Goal: Task Accomplishment & Management: Complete application form

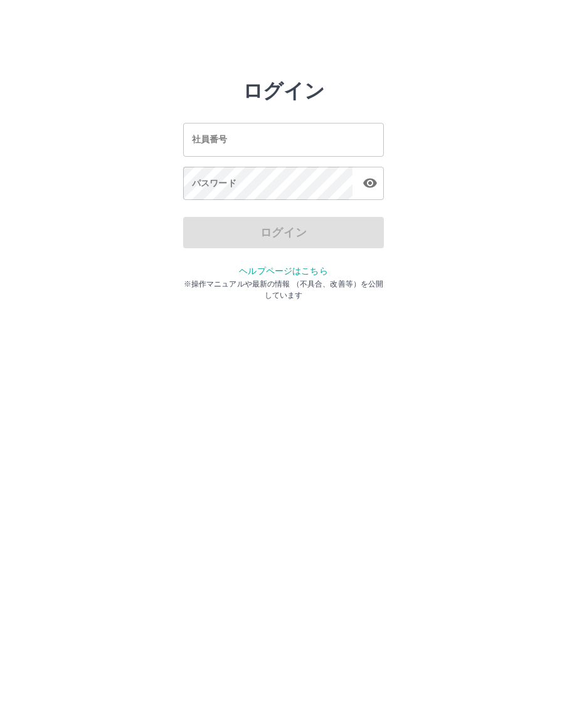
click at [295, 139] on input "社員番号" at bounding box center [283, 139] width 201 height 33
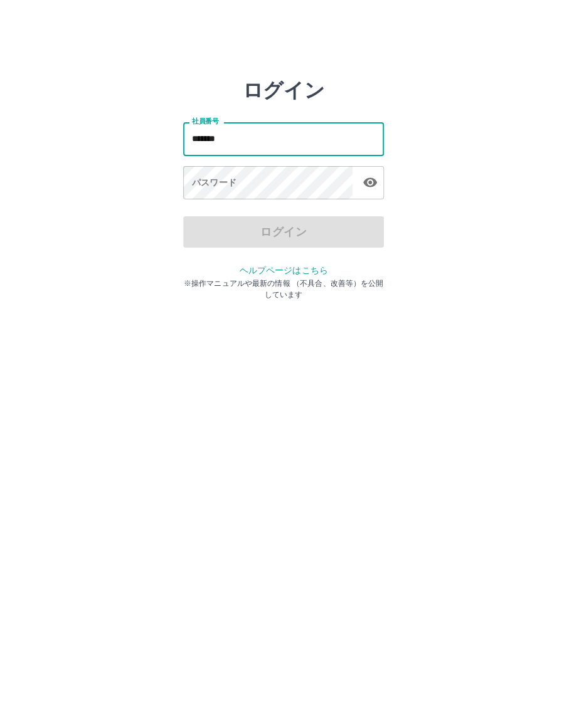
type input "*******"
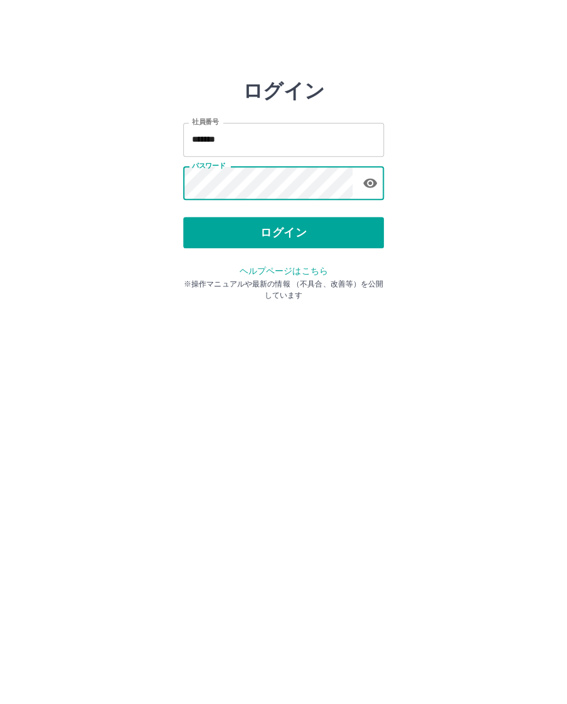
click at [331, 233] on button "ログイン" at bounding box center [283, 232] width 201 height 31
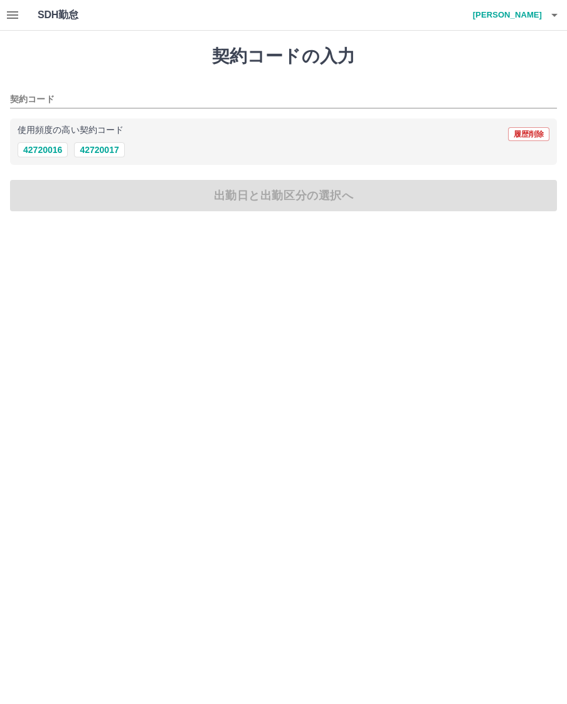
click at [113, 155] on button "42720017" at bounding box center [99, 149] width 50 height 15
type input "********"
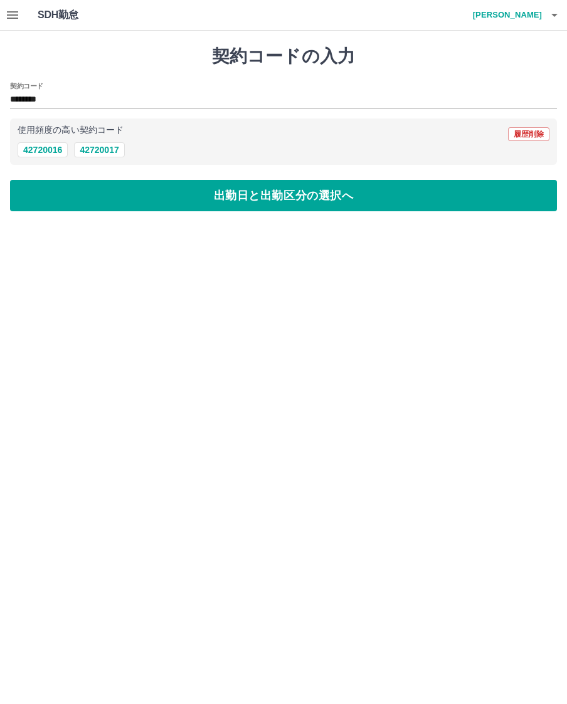
click at [306, 197] on button "出勤日と出勤区分の選択へ" at bounding box center [283, 195] width 546 height 31
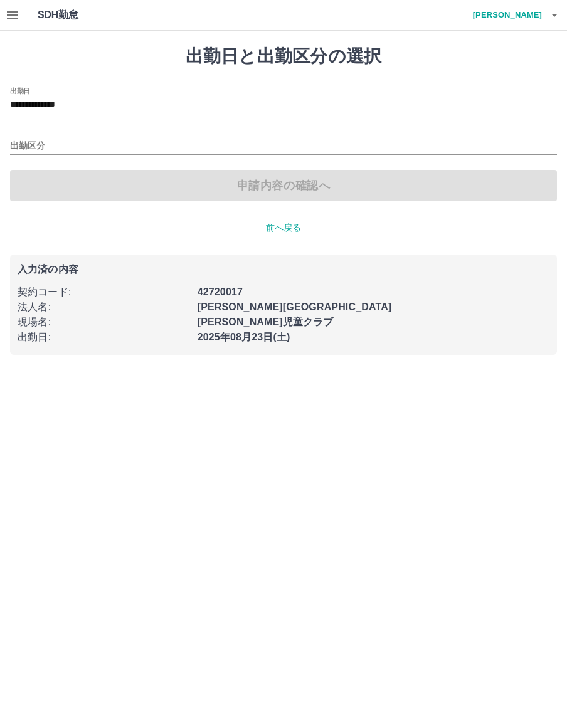
click at [38, 147] on input "出勤区分" at bounding box center [283, 146] width 546 height 16
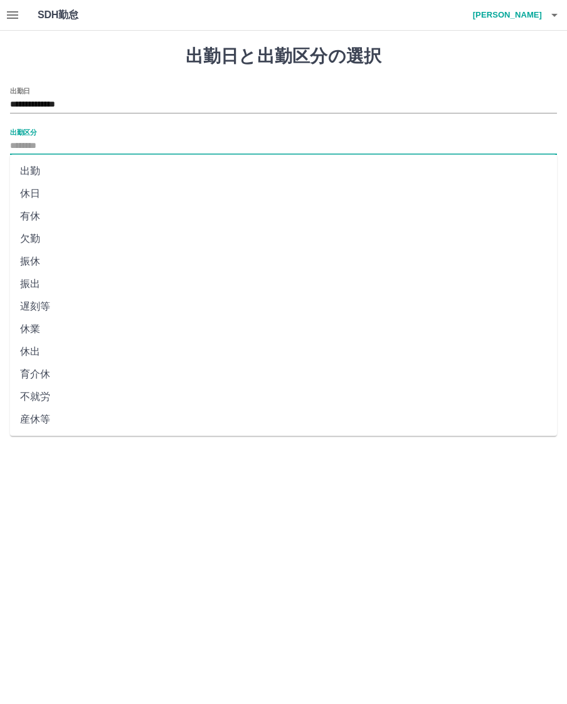
click at [36, 175] on li "出勤" at bounding box center [283, 171] width 546 height 23
type input "**"
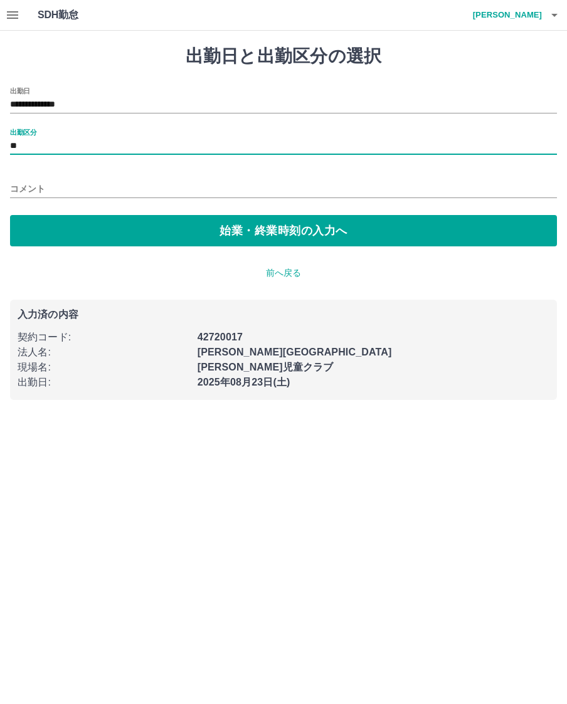
click at [323, 225] on button "始業・終業時刻の入力へ" at bounding box center [283, 230] width 546 height 31
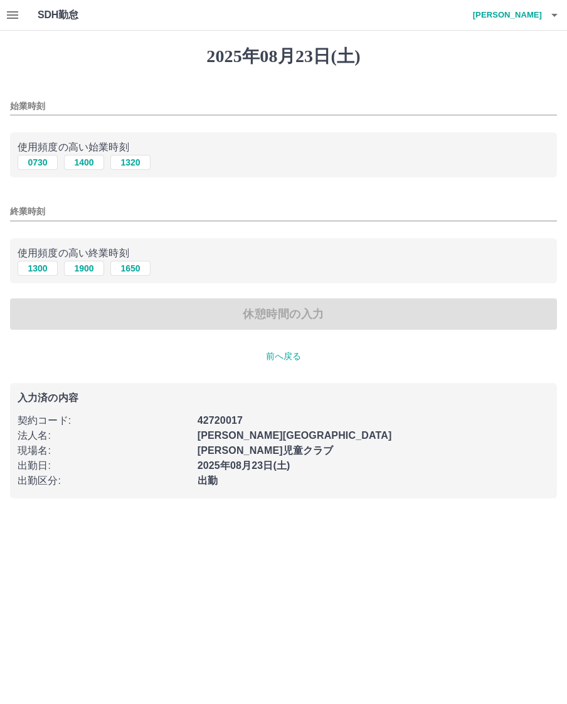
click at [61, 92] on div "始業時刻" at bounding box center [283, 102] width 546 height 30
click at [37, 102] on input "始業時刻" at bounding box center [283, 106] width 546 height 18
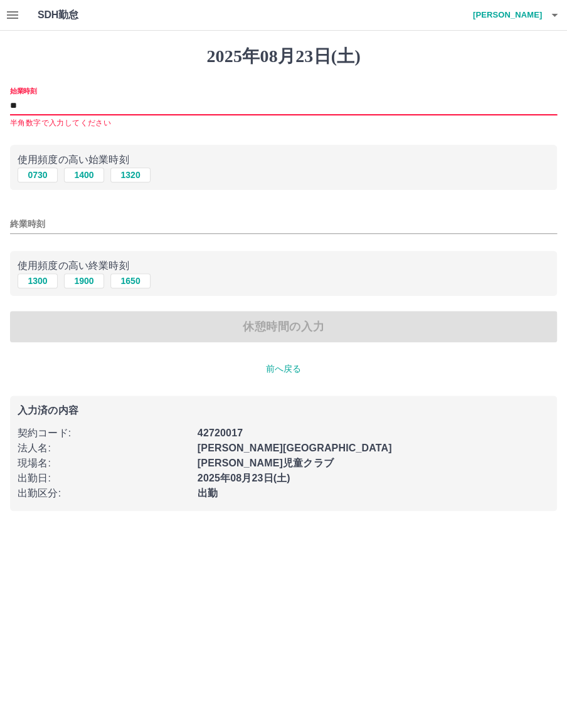
type input "*"
click at [36, 91] on div "始業時刻 始業時刻を入力して下さい" at bounding box center [283, 108] width 546 height 43
click at [37, 102] on input "始業時刻" at bounding box center [283, 106] width 546 height 18
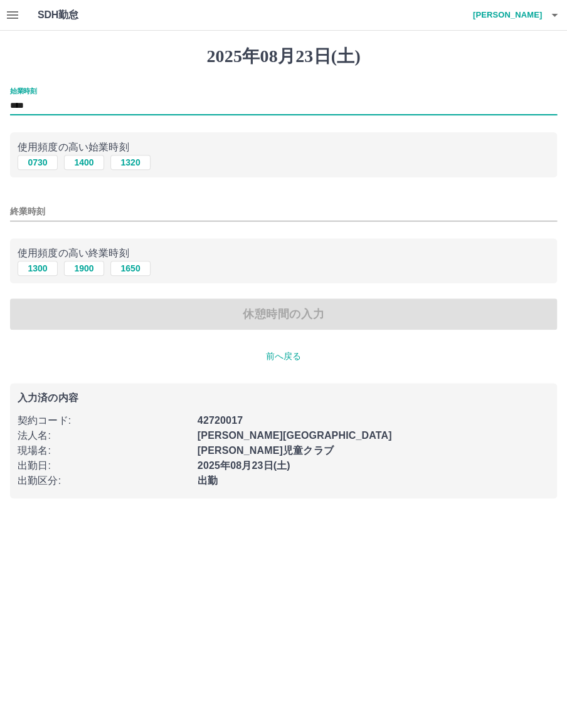
type input "****"
click at [44, 218] on input "終業時刻" at bounding box center [283, 211] width 546 height 18
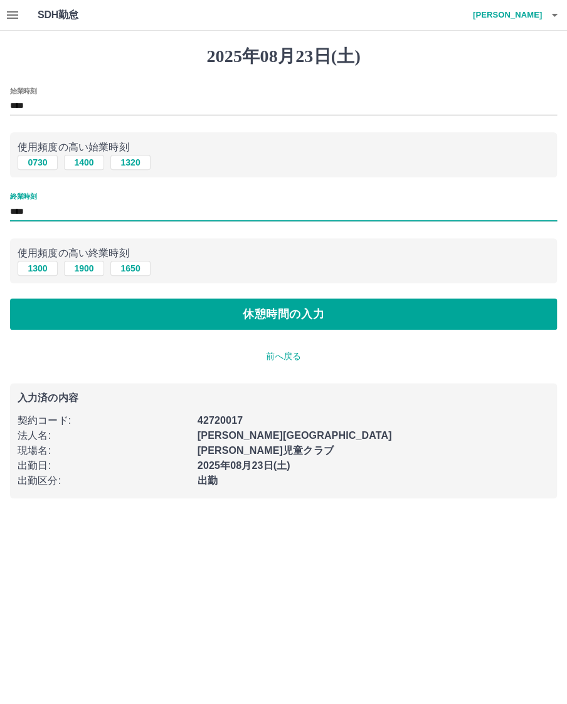
type input "****"
click at [309, 325] on button "休憩時間の入力" at bounding box center [283, 313] width 546 height 31
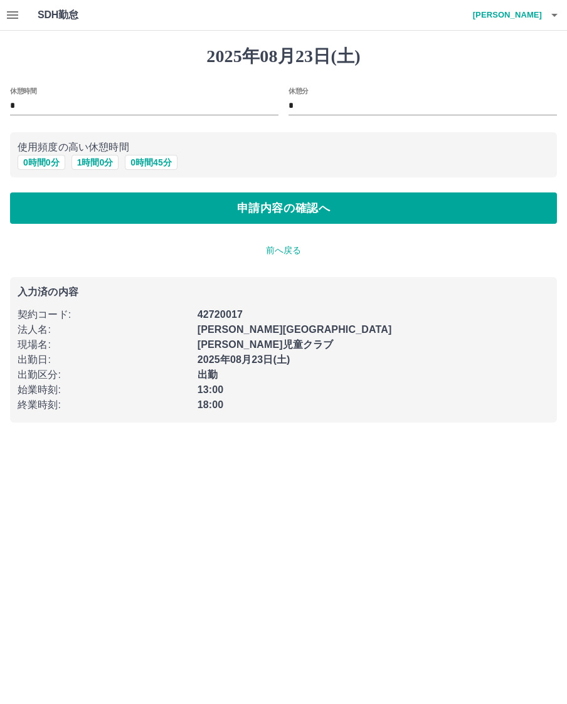
click at [374, 214] on button "申請内容の確認へ" at bounding box center [283, 207] width 546 height 31
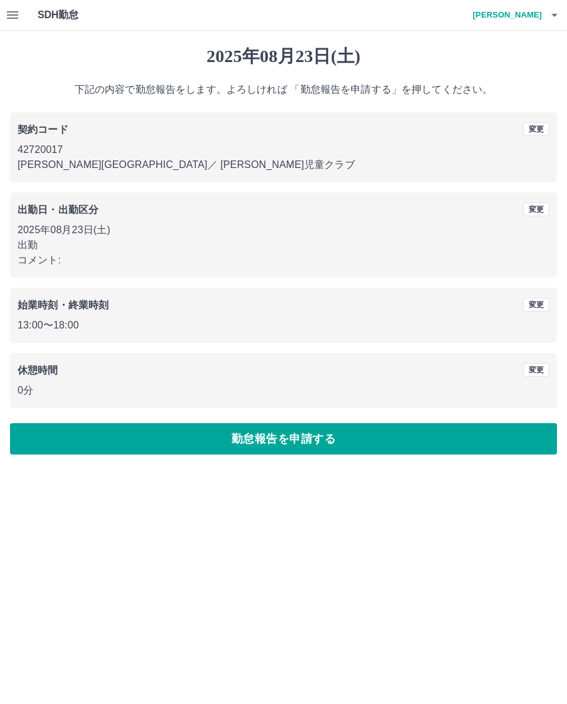
click at [345, 439] on button "勤怠報告を申請する" at bounding box center [283, 438] width 546 height 31
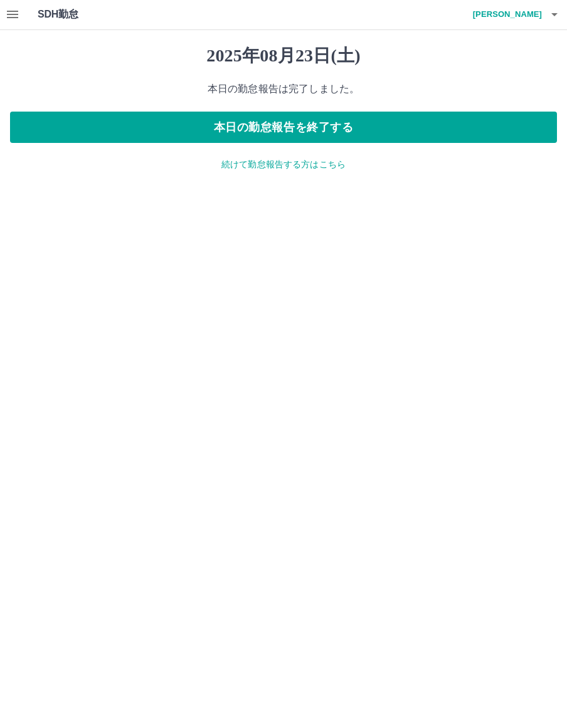
click at [382, 132] on button "本日の勤怠報告を終了する" at bounding box center [283, 127] width 546 height 31
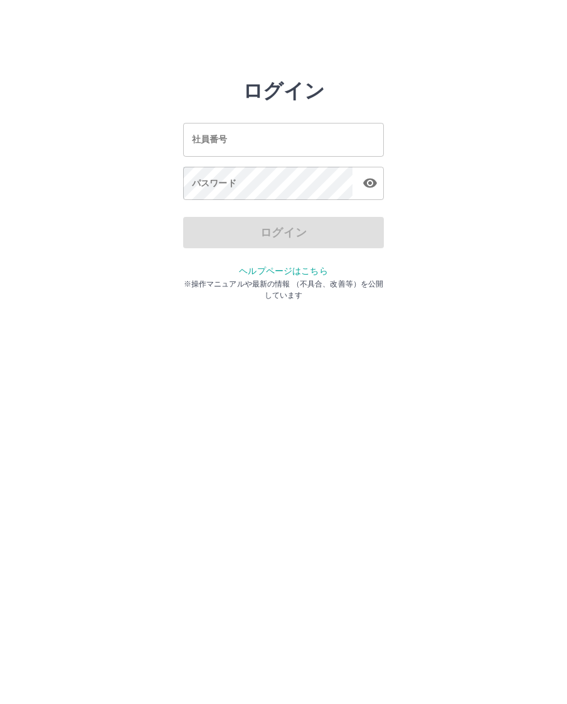
click at [207, 136] on div "社員番号 社員番号" at bounding box center [283, 139] width 201 height 33
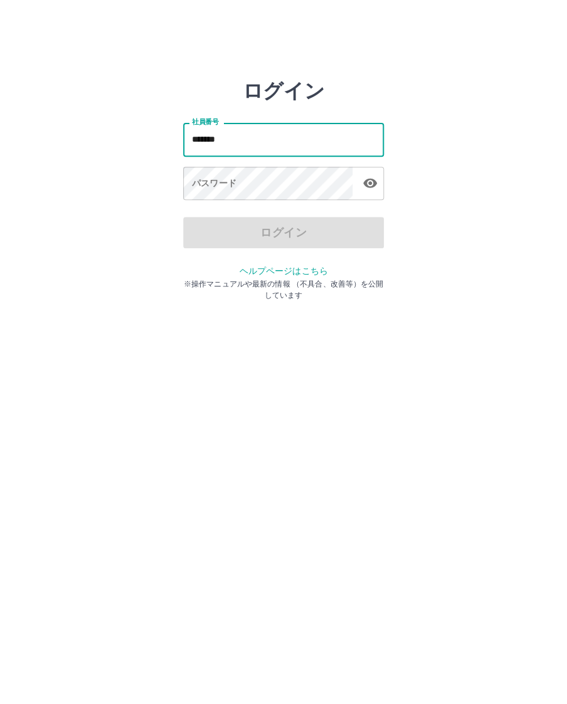
type input "*******"
click at [212, 184] on div "パスワード パスワード" at bounding box center [283, 184] width 201 height 35
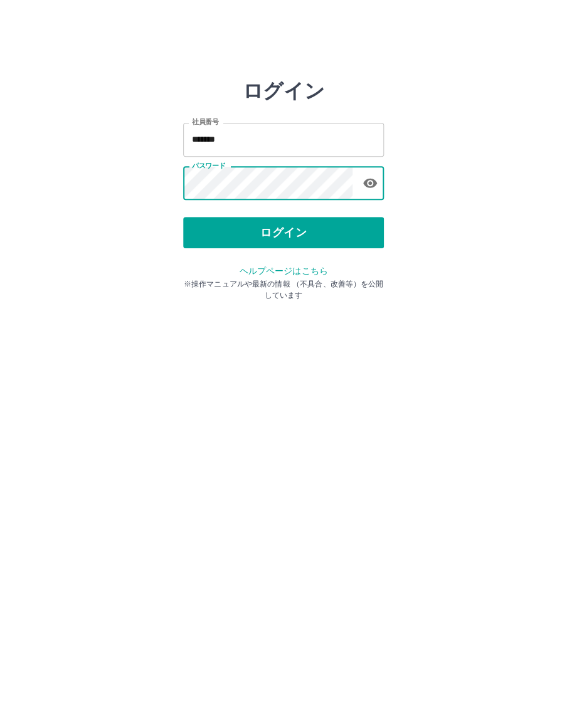
click at [317, 232] on button "ログイン" at bounding box center [283, 232] width 201 height 31
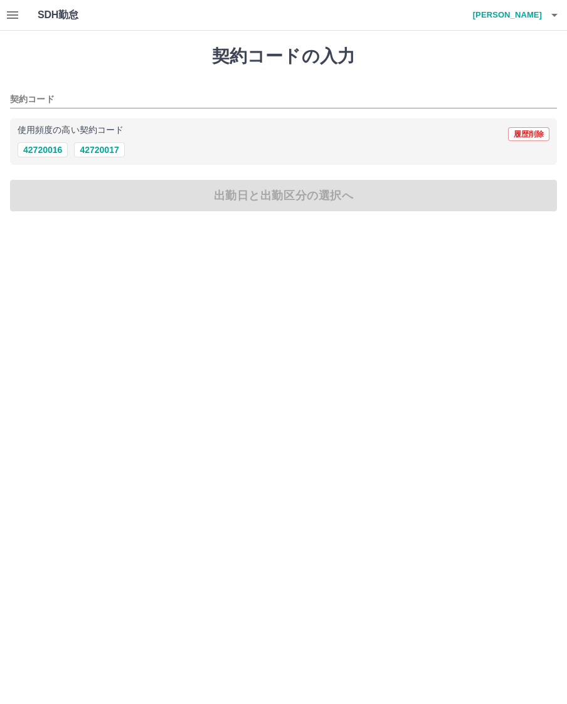
click at [19, 8] on icon "button" at bounding box center [12, 15] width 15 height 15
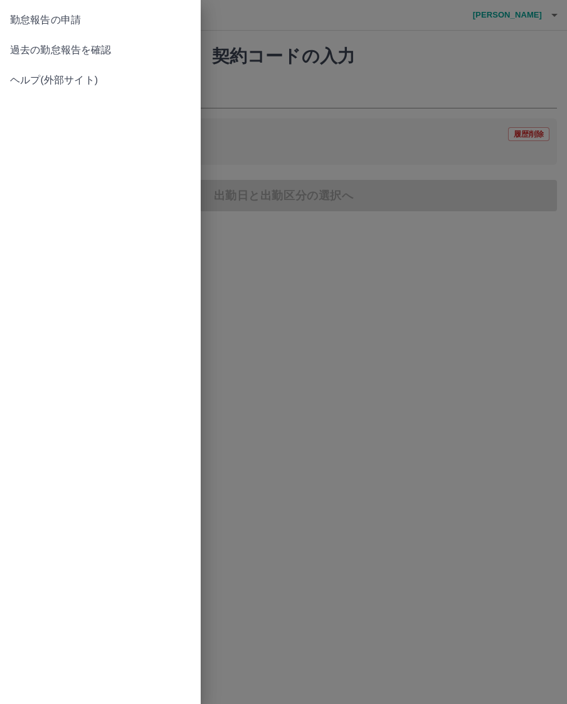
click at [98, 60] on link "過去の勤怠報告を確認" at bounding box center [100, 50] width 201 height 30
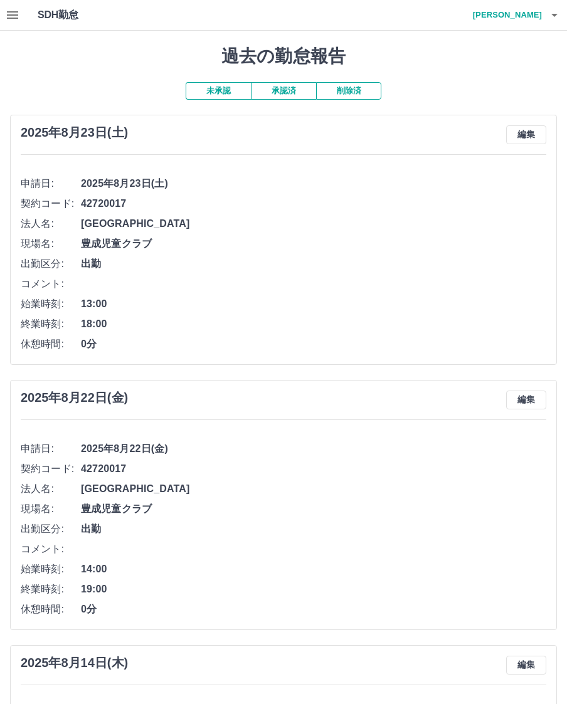
click at [304, 95] on button "承認済" at bounding box center [283, 91] width 65 height 18
click at [552, 8] on icon "button" at bounding box center [553, 15] width 15 height 15
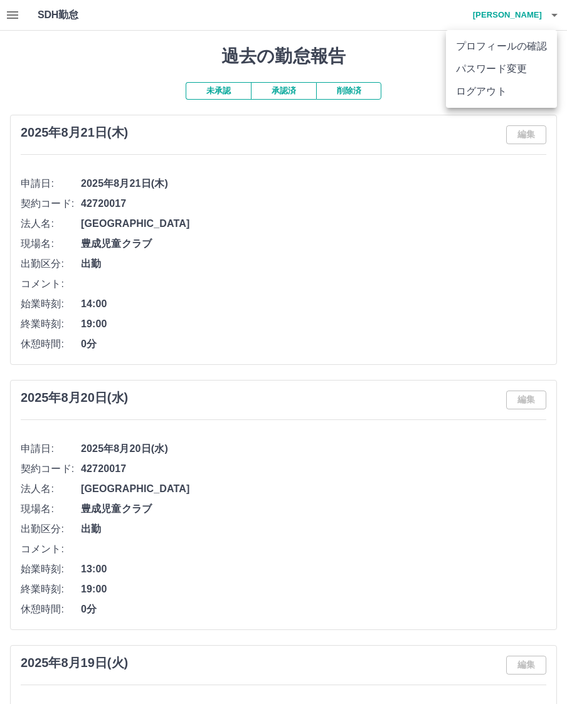
click at [508, 97] on li "ログアウト" at bounding box center [501, 91] width 111 height 23
